Goal: Book appointment/travel/reservation

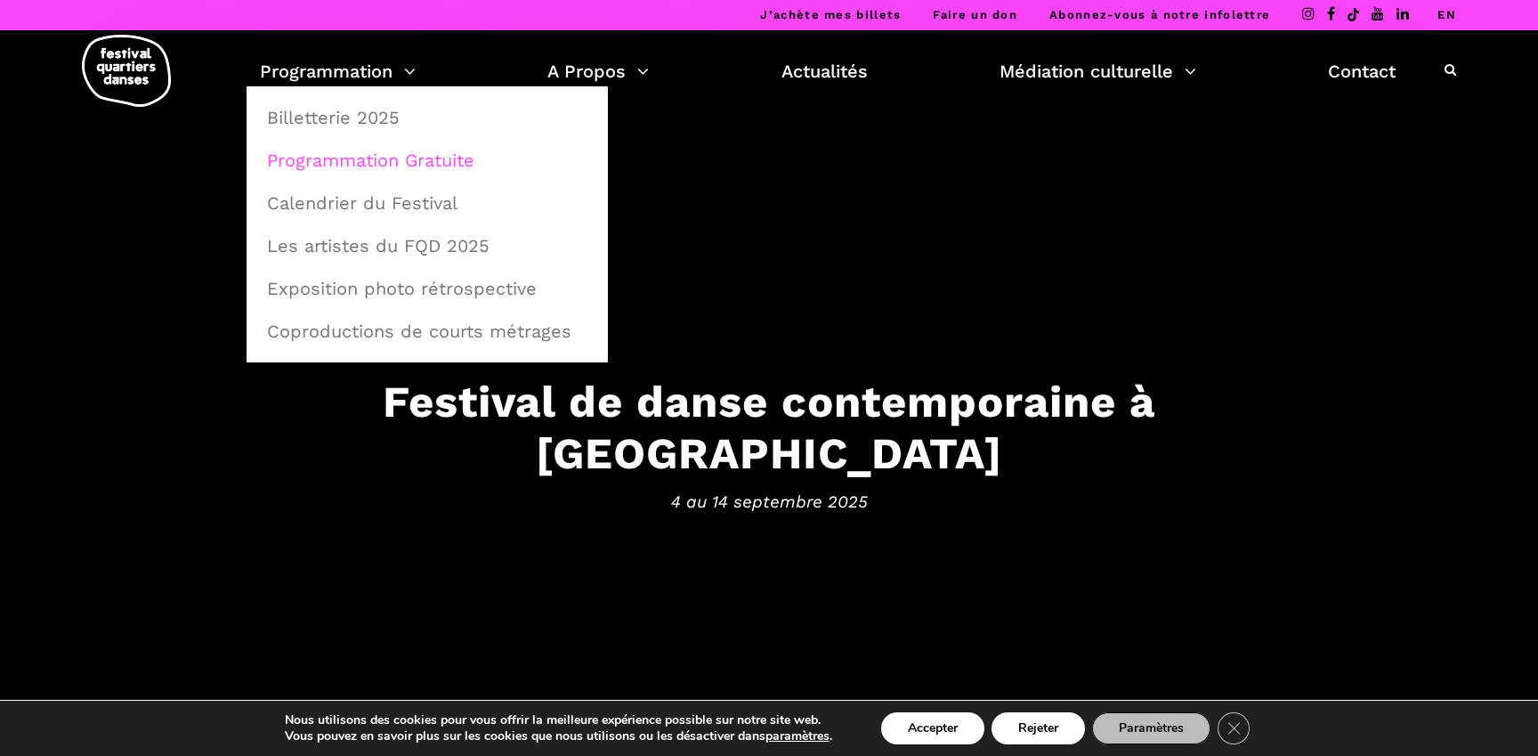
click at [429, 158] on link "Programmation Gratuite" at bounding box center [427, 160] width 342 height 41
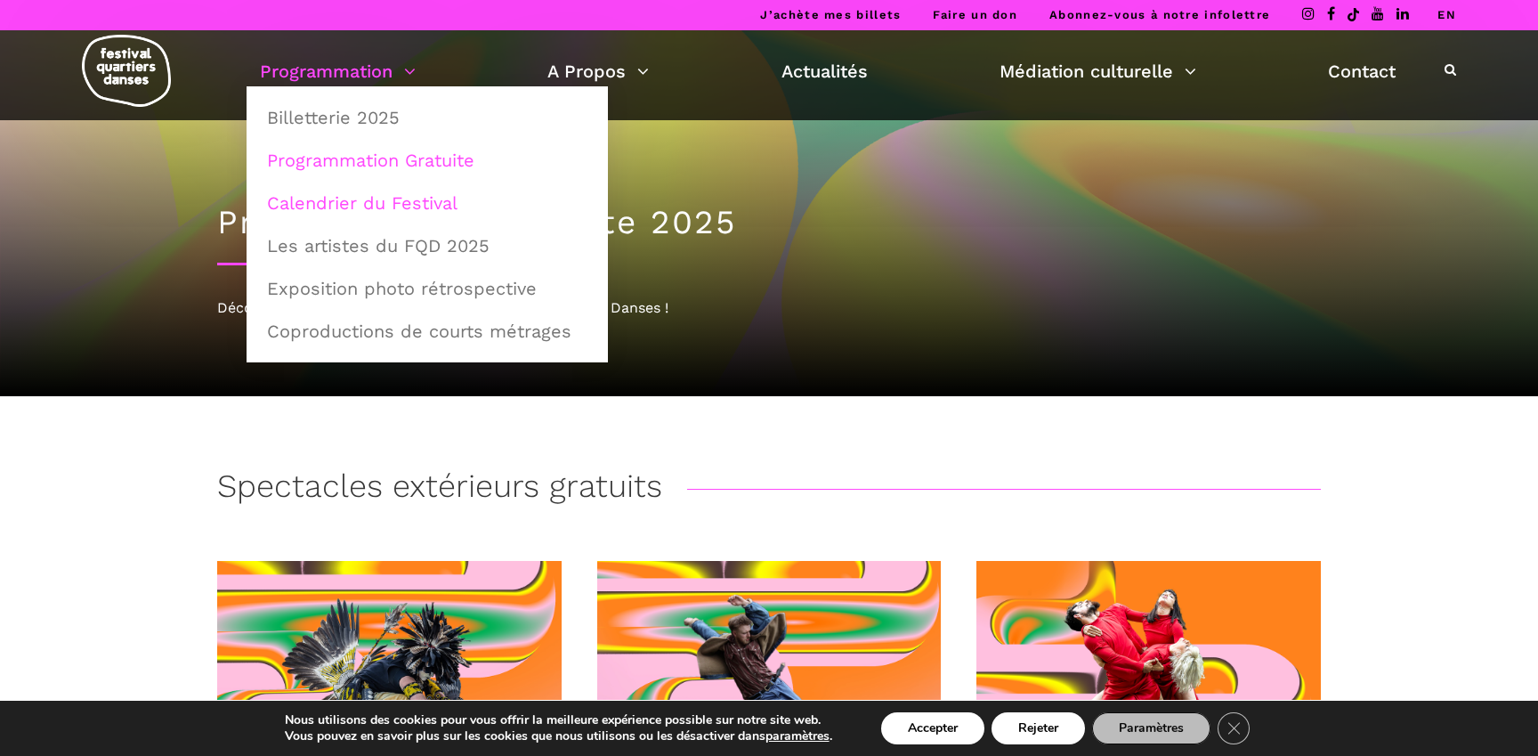
click at [383, 218] on link "Calendrier du Festival" at bounding box center [427, 202] width 342 height 41
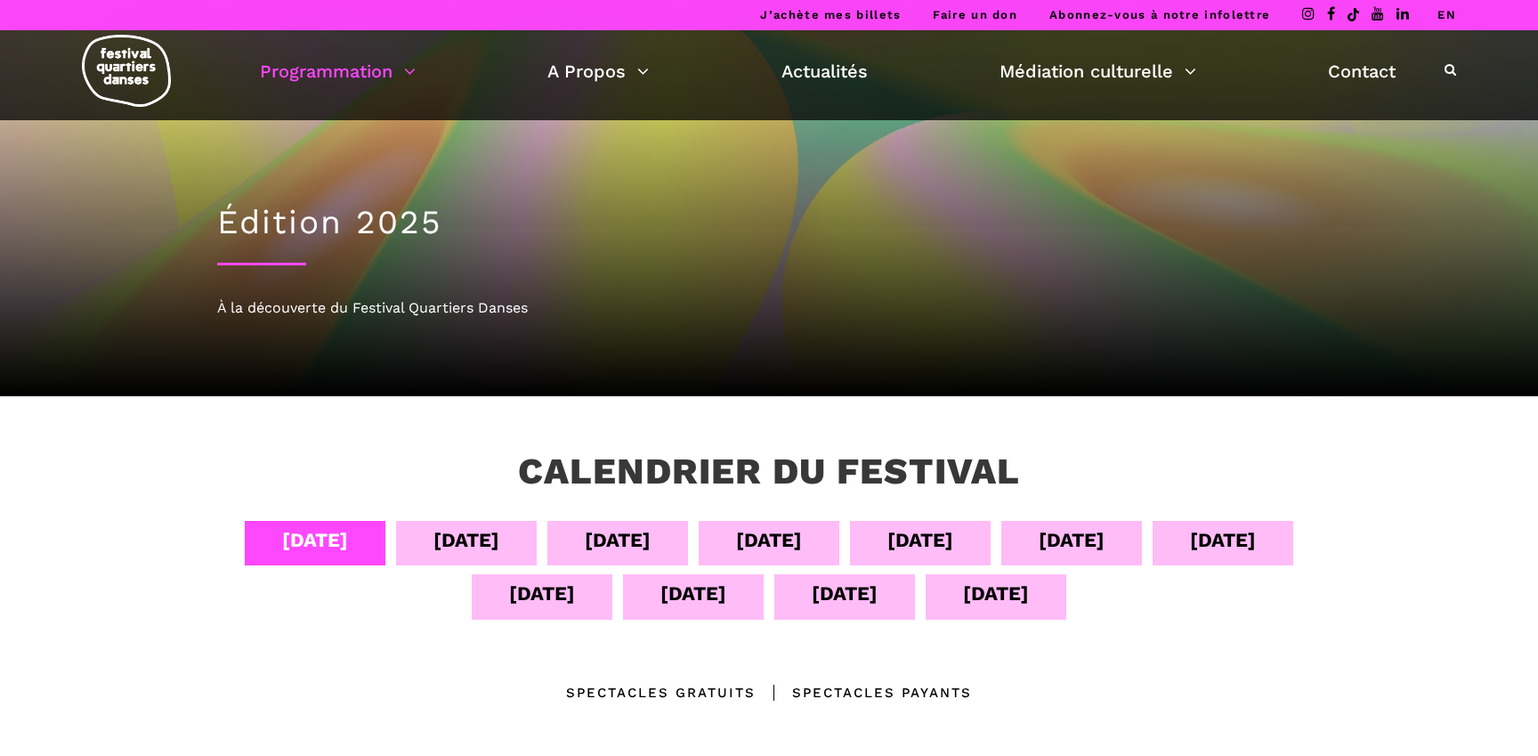
click at [498, 555] on div "[DATE]" at bounding box center [466, 543] width 141 height 45
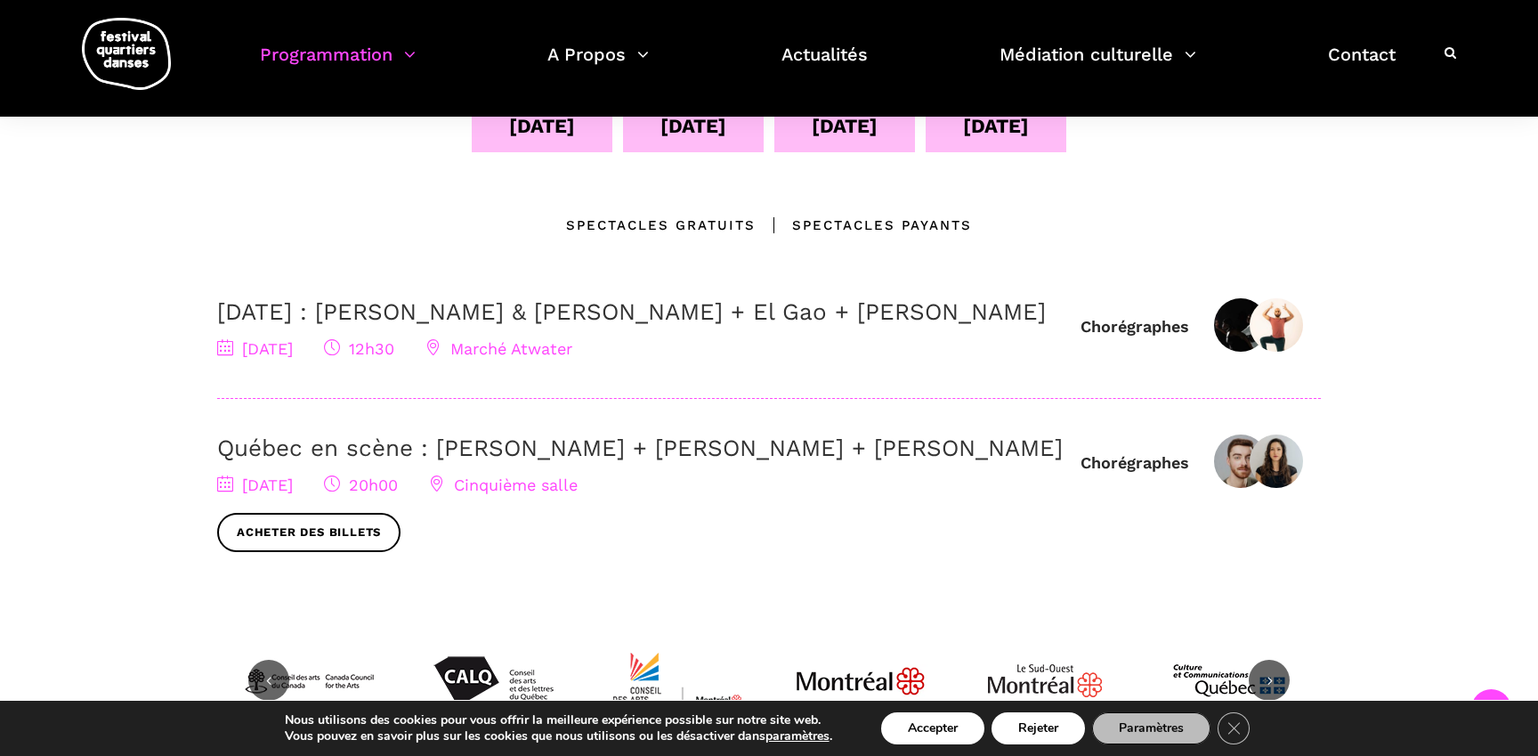
scroll to position [466, 0]
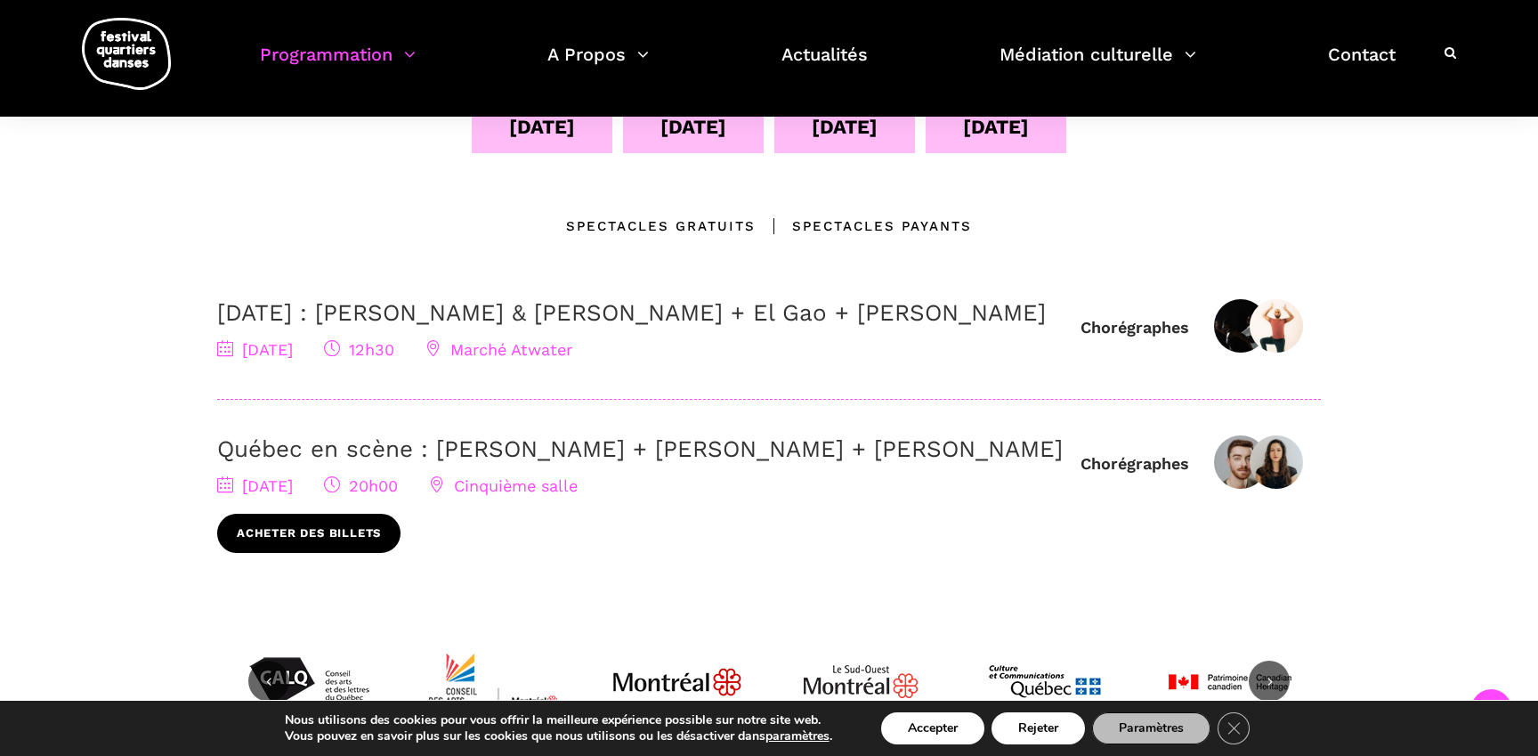
click at [333, 554] on link "Acheter des billets" at bounding box center [308, 534] width 183 height 40
